Goal: Task Accomplishment & Management: Use online tool/utility

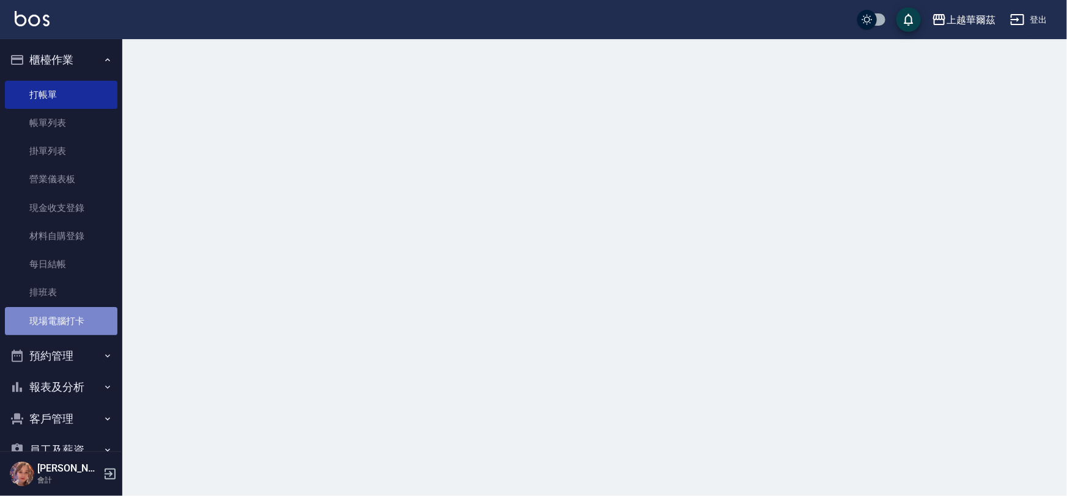
click at [92, 315] on link "現場電腦打卡" at bounding box center [61, 321] width 112 height 28
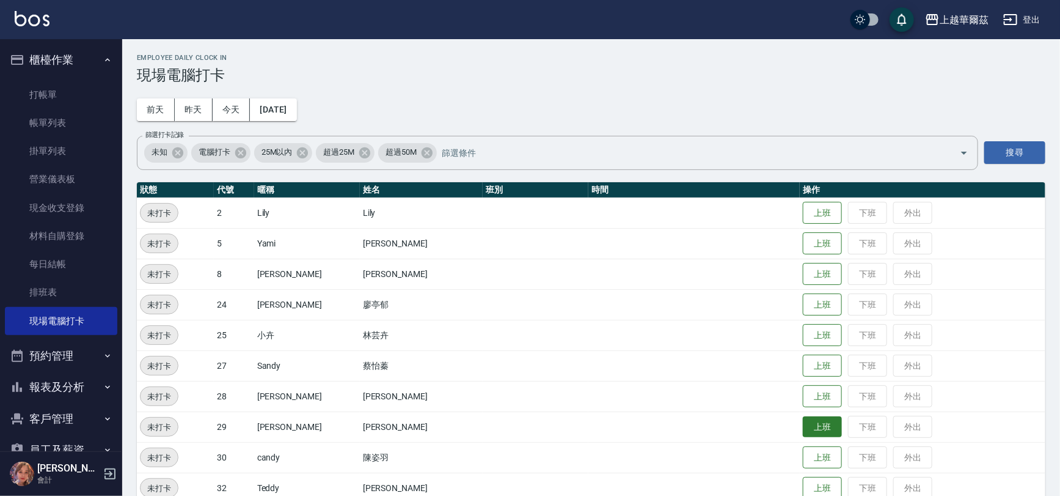
click at [803, 420] on button "上班" at bounding box center [822, 426] width 39 height 21
click at [803, 276] on button "上班" at bounding box center [822, 273] width 39 height 21
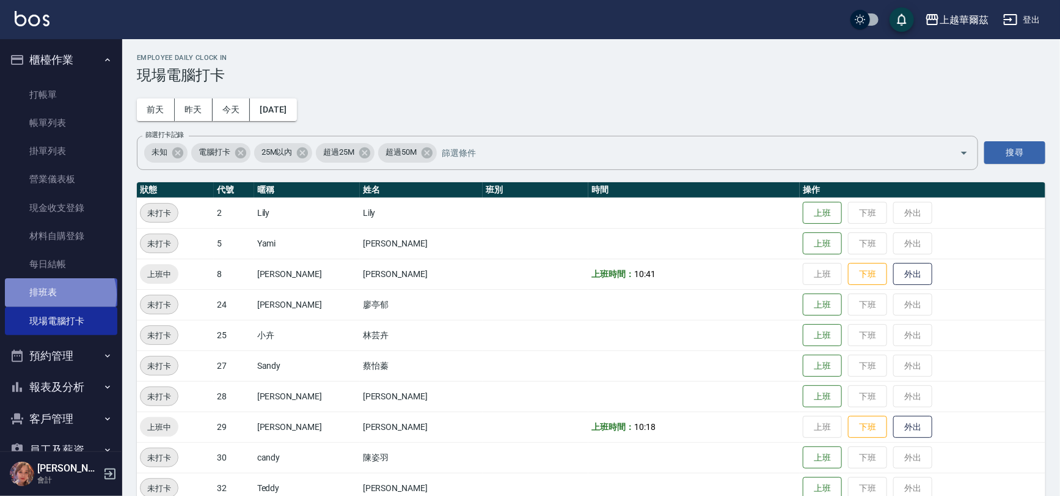
click at [59, 295] on link "排班表" at bounding box center [61, 292] width 112 height 28
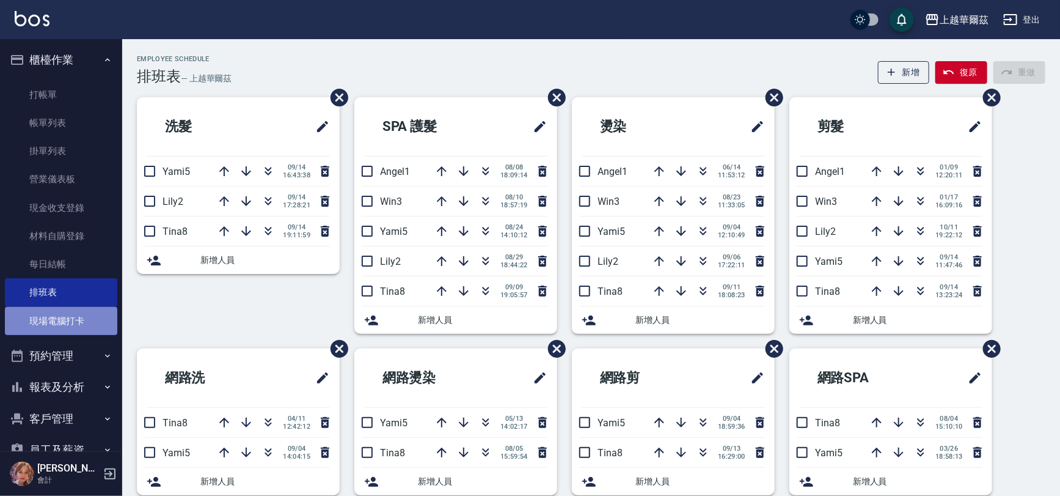
click at [76, 324] on link "現場電腦打卡" at bounding box center [61, 321] width 112 height 28
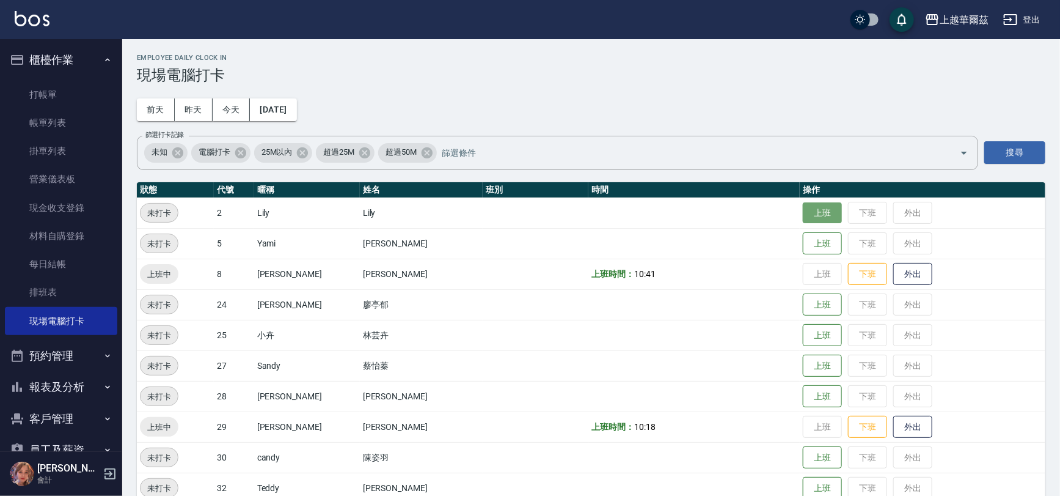
click at [803, 221] on button "上班" at bounding box center [822, 212] width 39 height 21
